Goal: Information Seeking & Learning: Learn about a topic

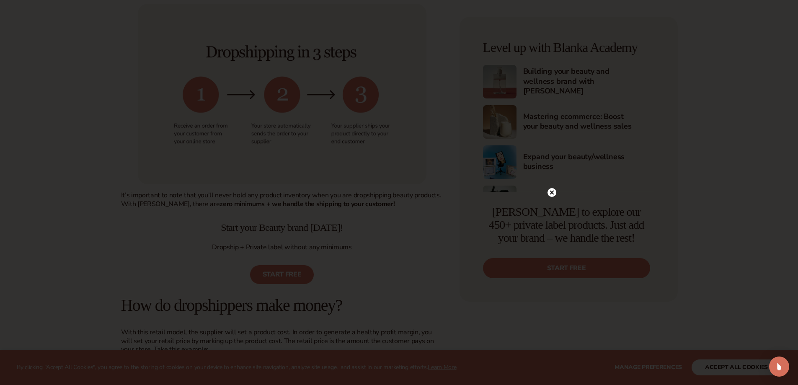
scroll to position [461, 0]
click at [552, 97] on icon at bounding box center [552, 97] width 4 height 4
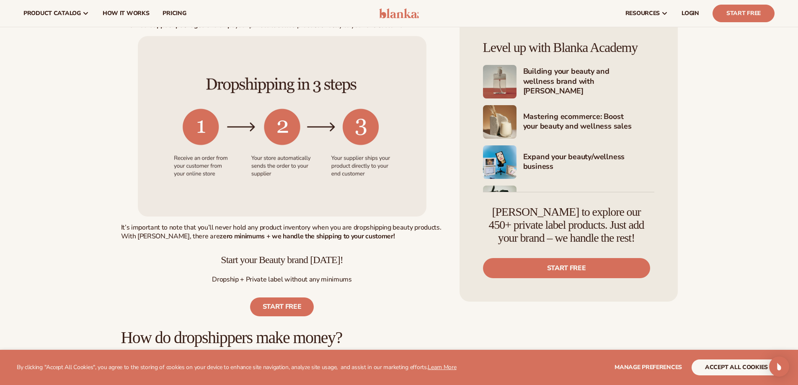
scroll to position [419, 0]
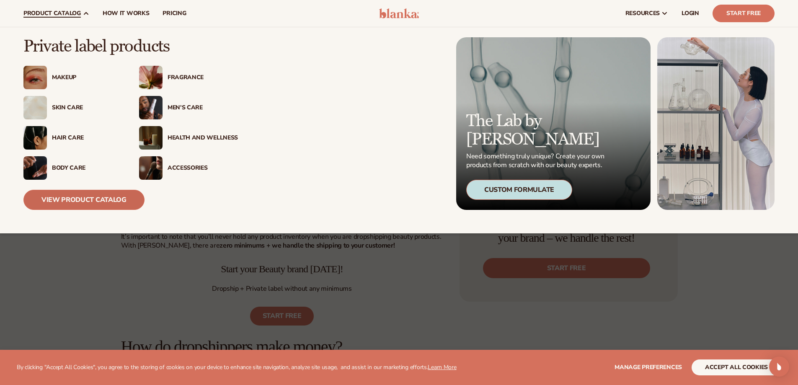
click at [89, 195] on link "View Product Catalog" at bounding box center [83, 200] width 121 height 20
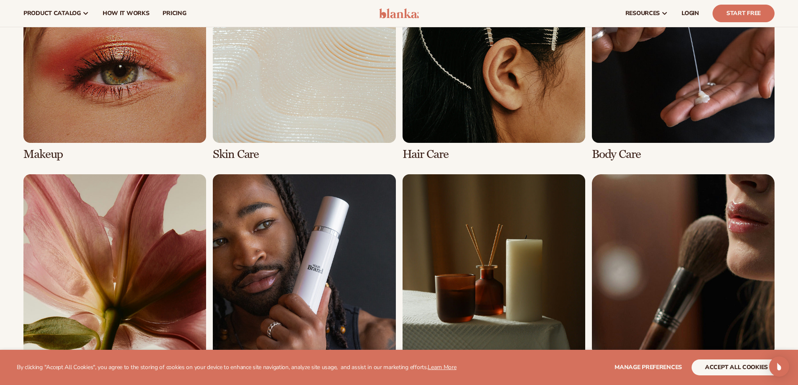
scroll to position [629, 0]
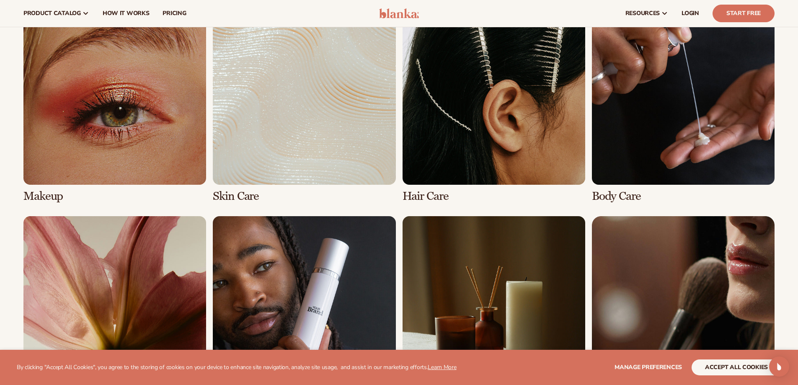
click at [310, 121] on link "2 / 8" at bounding box center [304, 102] width 183 height 201
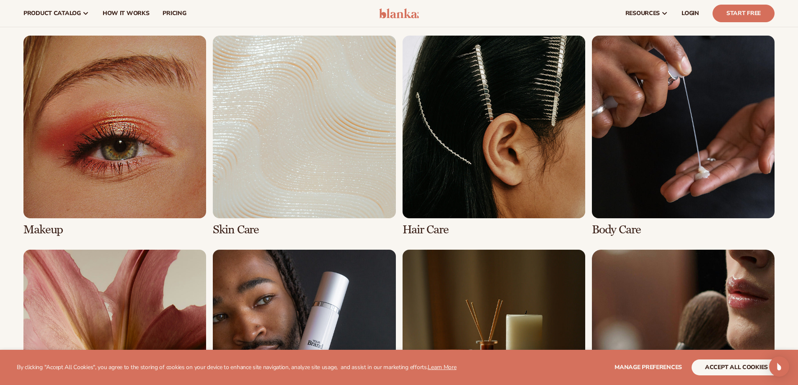
scroll to position [587, 0]
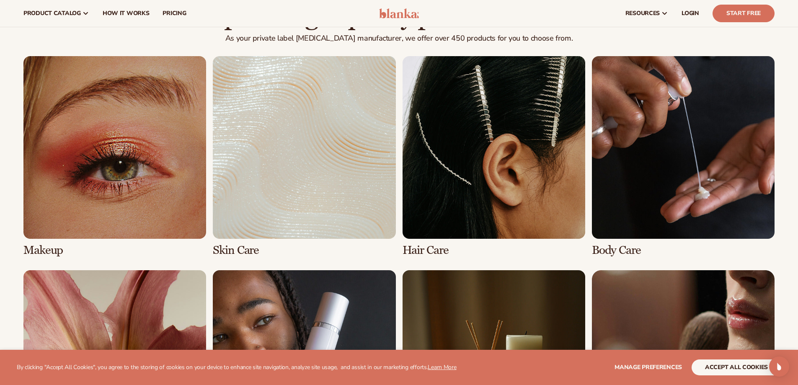
click at [500, 176] on link "3 / 8" at bounding box center [494, 156] width 183 height 201
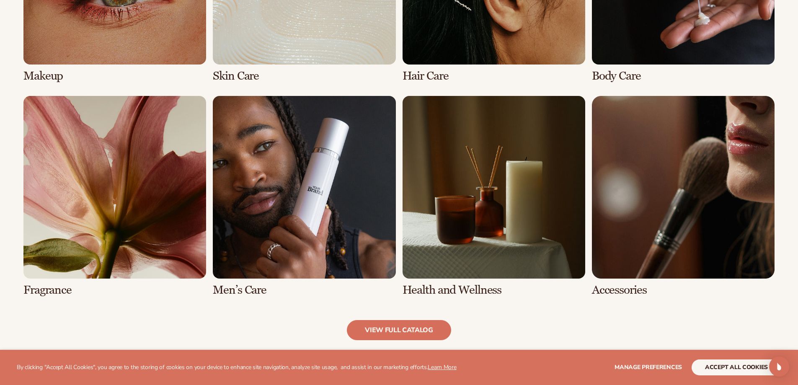
scroll to position [754, 0]
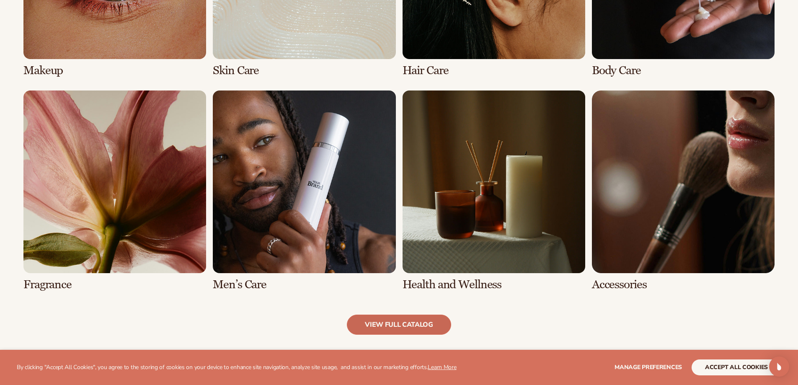
click at [421, 322] on link "view full catalog" at bounding box center [399, 325] width 104 height 20
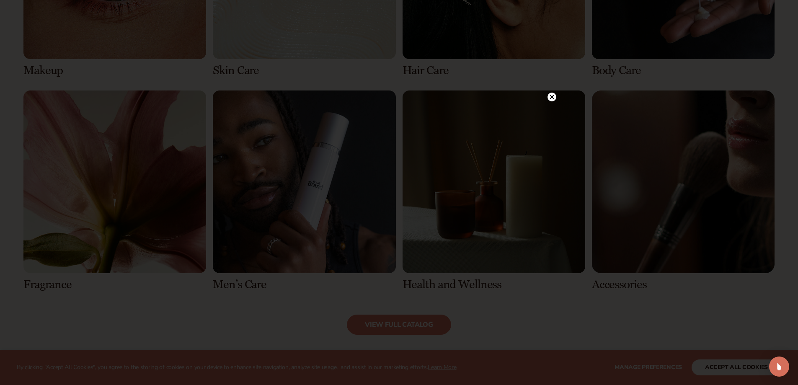
click at [554, 97] on circle at bounding box center [552, 97] width 9 height 9
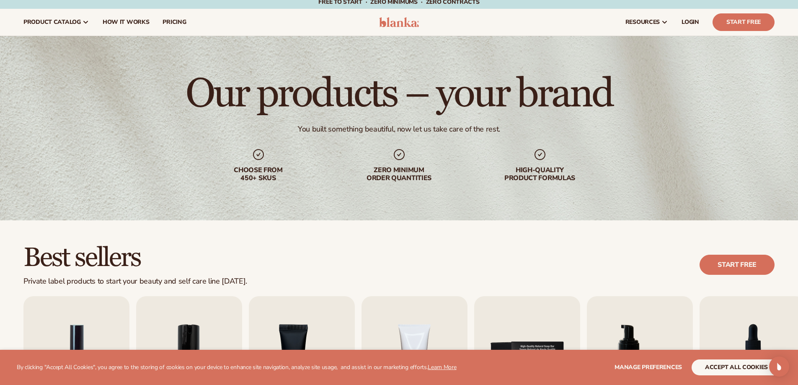
scroll to position [0, 0]
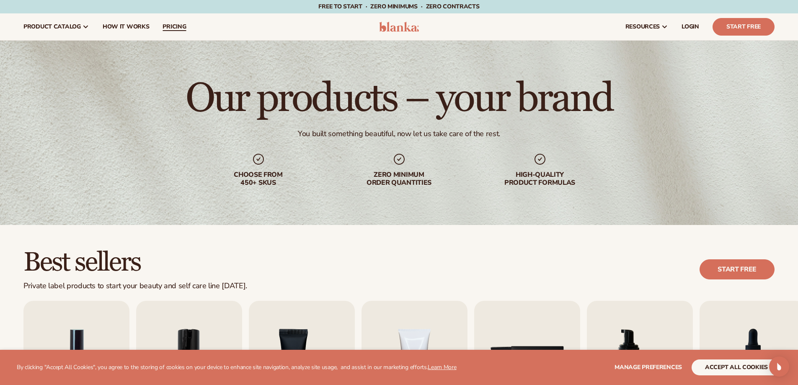
click at [175, 23] on span "pricing" at bounding box center [174, 26] width 23 height 7
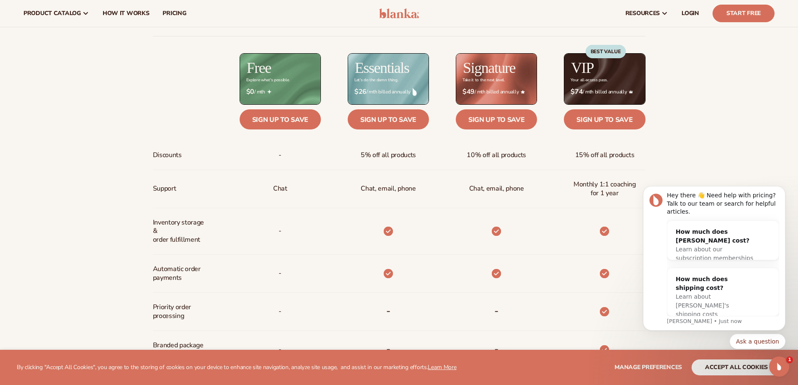
scroll to position [335, 0]
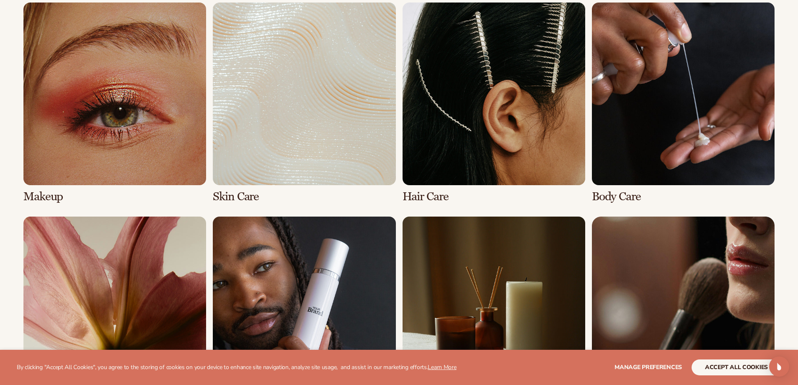
scroll to position [629, 0]
